Goal: Transaction & Acquisition: Purchase product/service

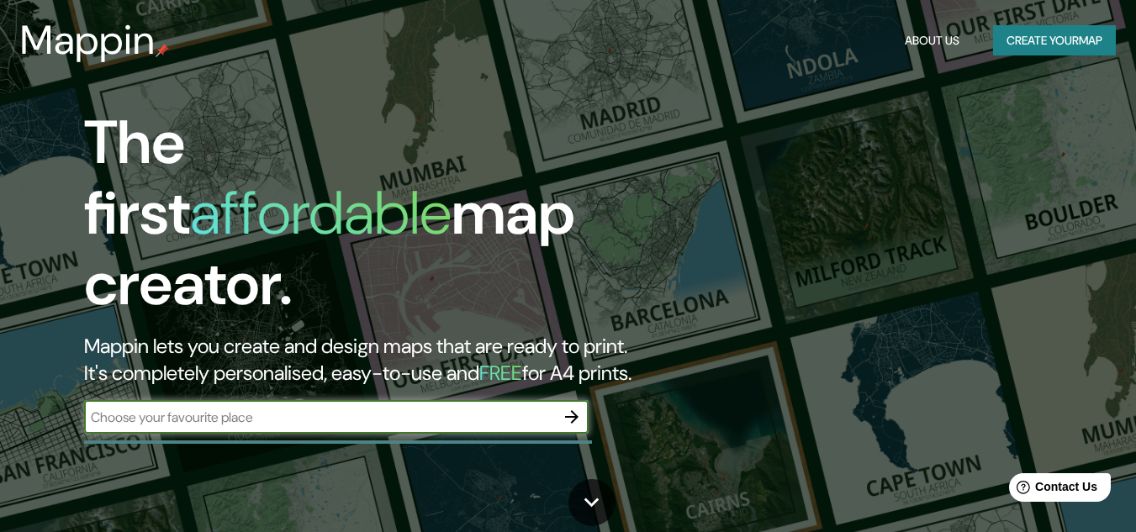
click at [1034, 45] on button "Create your map" at bounding box center [1054, 40] width 123 height 31
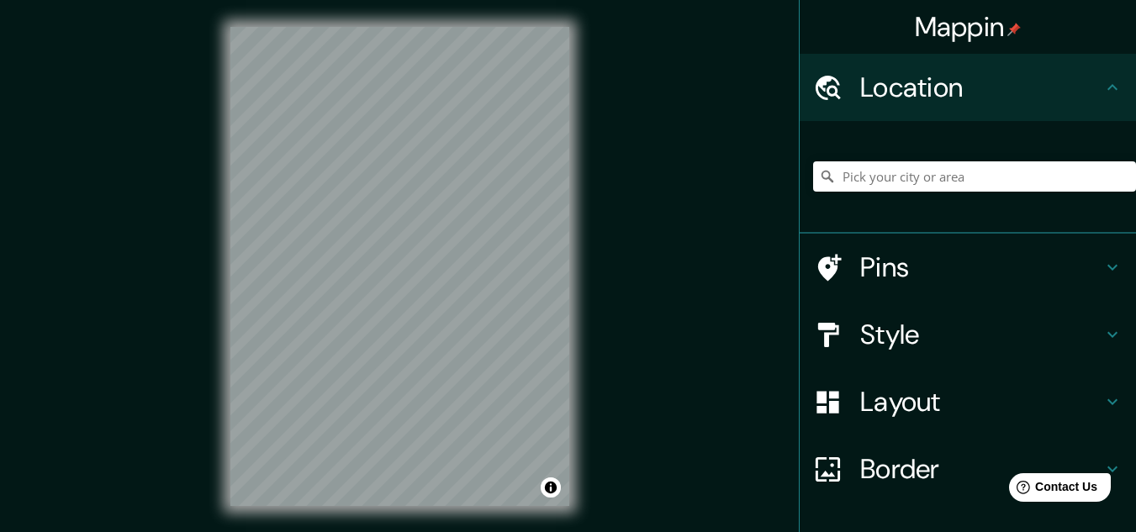
click at [945, 192] on div at bounding box center [974, 176] width 323 height 84
click at [944, 185] on input "Pick your city or area" at bounding box center [974, 176] width 323 height 30
type input "[GEOGRAPHIC_DATA], [GEOGRAPHIC_DATA], [GEOGRAPHIC_DATA]"
click at [893, 325] on h4 "Style" at bounding box center [981, 335] width 242 height 34
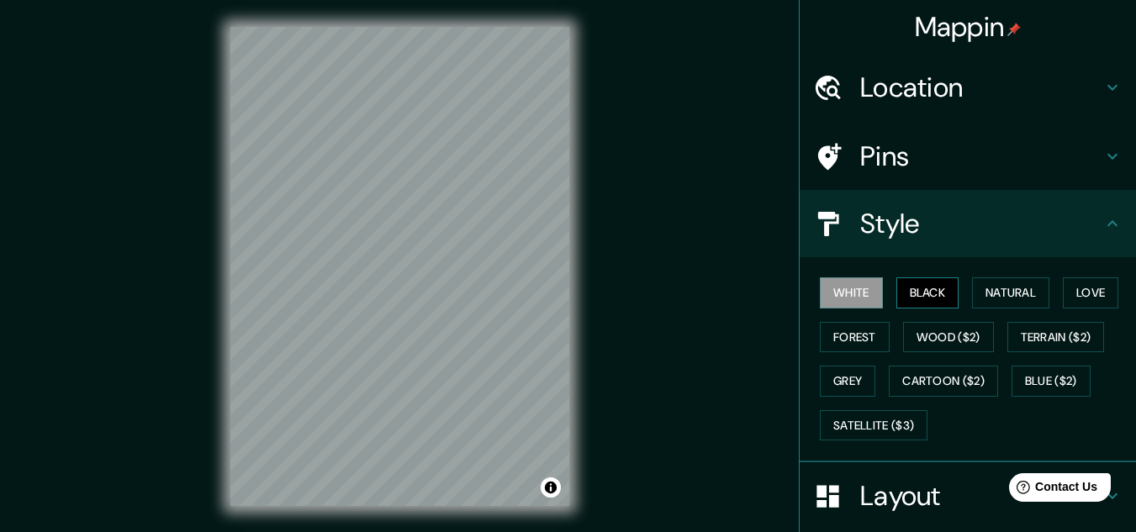
click at [932, 282] on button "Black" at bounding box center [927, 292] width 63 height 31
click at [508, 378] on div "© Mapbox © OpenStreetMap Improve this map" at bounding box center [399, 266] width 393 height 533
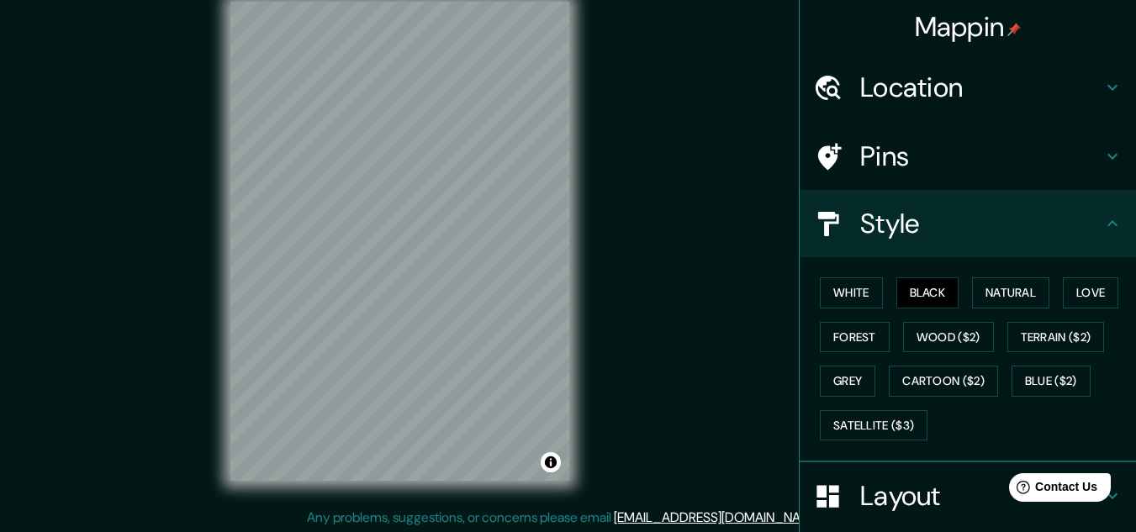
scroll to position [28, 0]
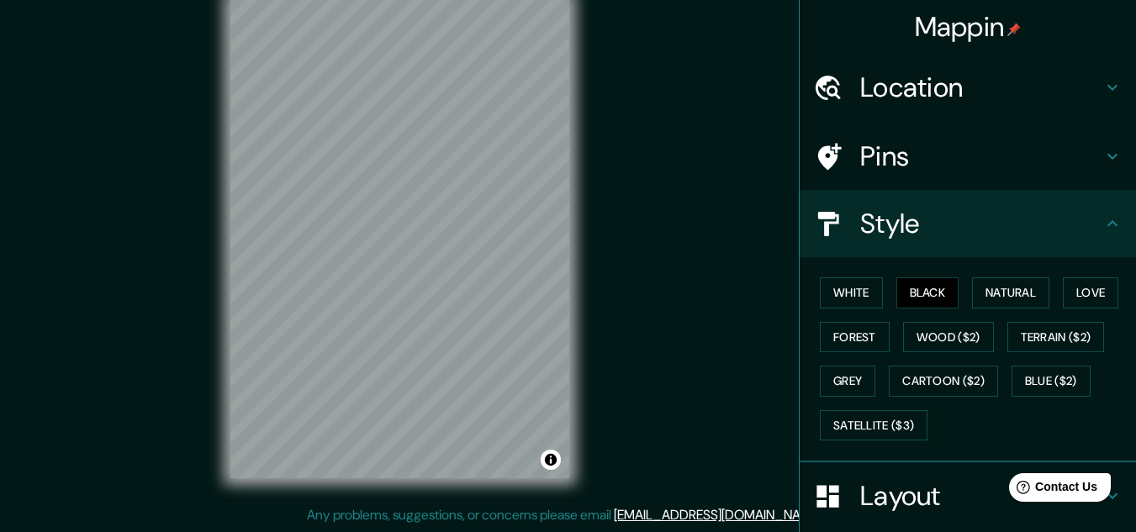
drag, startPoint x: 576, startPoint y: 320, endPoint x: 136, endPoint y: 305, distance: 439.8
click at [136, 305] on div "Mappin Location [GEOGRAPHIC_DATA], [GEOGRAPHIC_DATA], [GEOGRAPHIC_DATA] [GEOGRA…" at bounding box center [568, 252] width 1136 height 560
click at [572, 356] on div "© Mapbox © OpenStreetMap Improve this map" at bounding box center [399, 238] width 393 height 533
click at [221, 253] on div "© Mapbox © OpenStreetMap Improve this map" at bounding box center [399, 238] width 393 height 533
click at [0, 0] on html "Mappin Location [GEOGRAPHIC_DATA], [GEOGRAPHIC_DATA], [GEOGRAPHIC_DATA] [GEOGRA…" at bounding box center [568, 238] width 1136 height 532
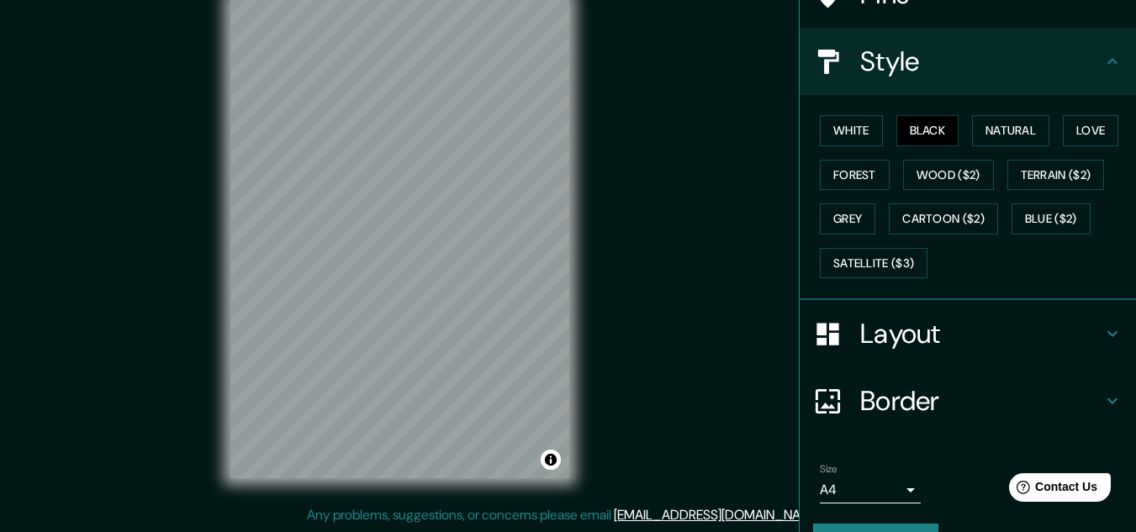
scroll to position [168, 0]
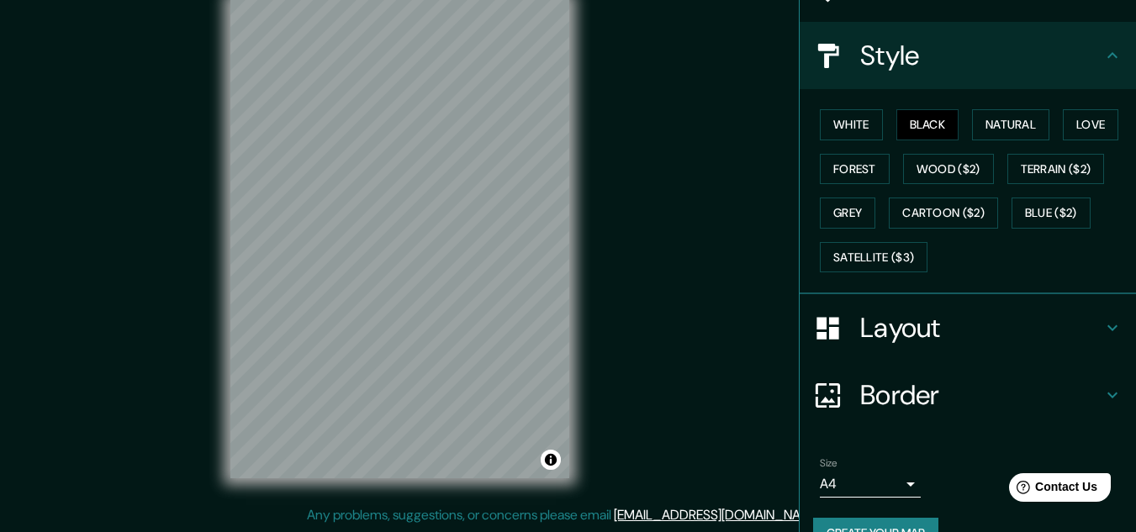
click at [226, 269] on div "© Mapbox © OpenStreetMap Improve this map" at bounding box center [399, 238] width 393 height 533
